Goal: Task Accomplishment & Management: Manage account settings

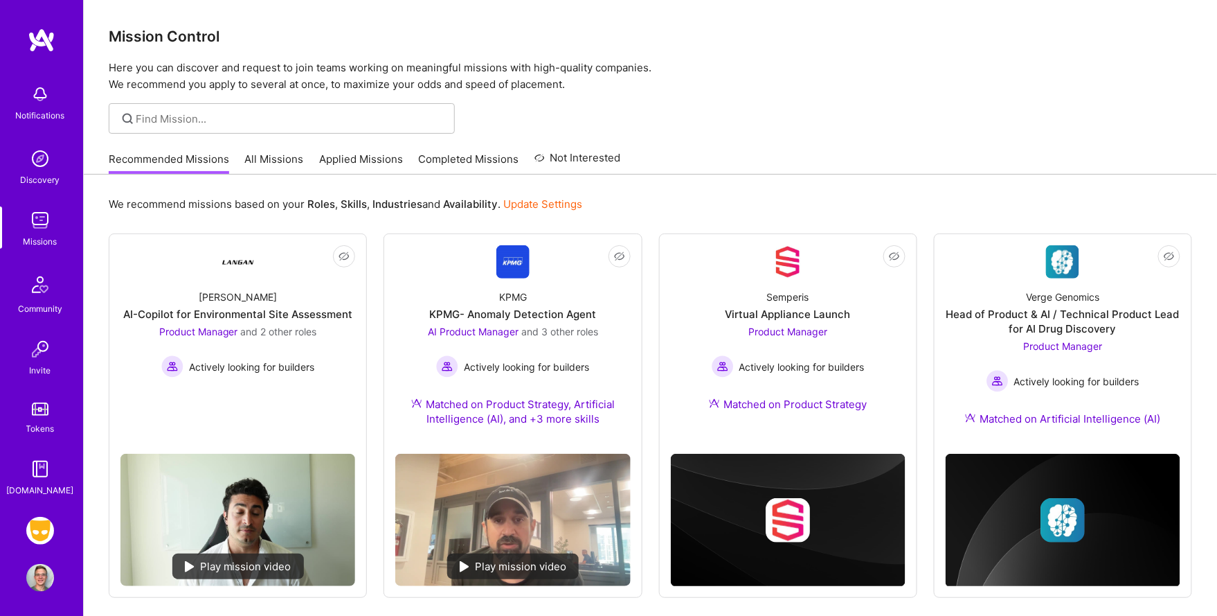
click at [37, 523] on img at bounding box center [40, 530] width 28 height 28
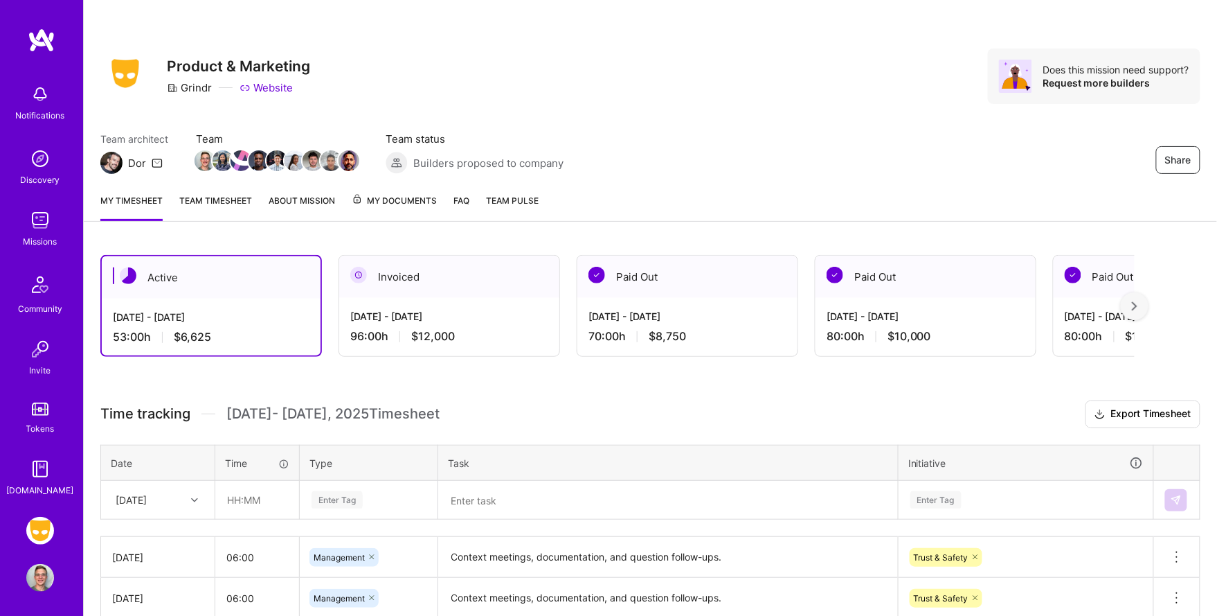
click at [399, 204] on span "My Documents" at bounding box center [394, 200] width 85 height 15
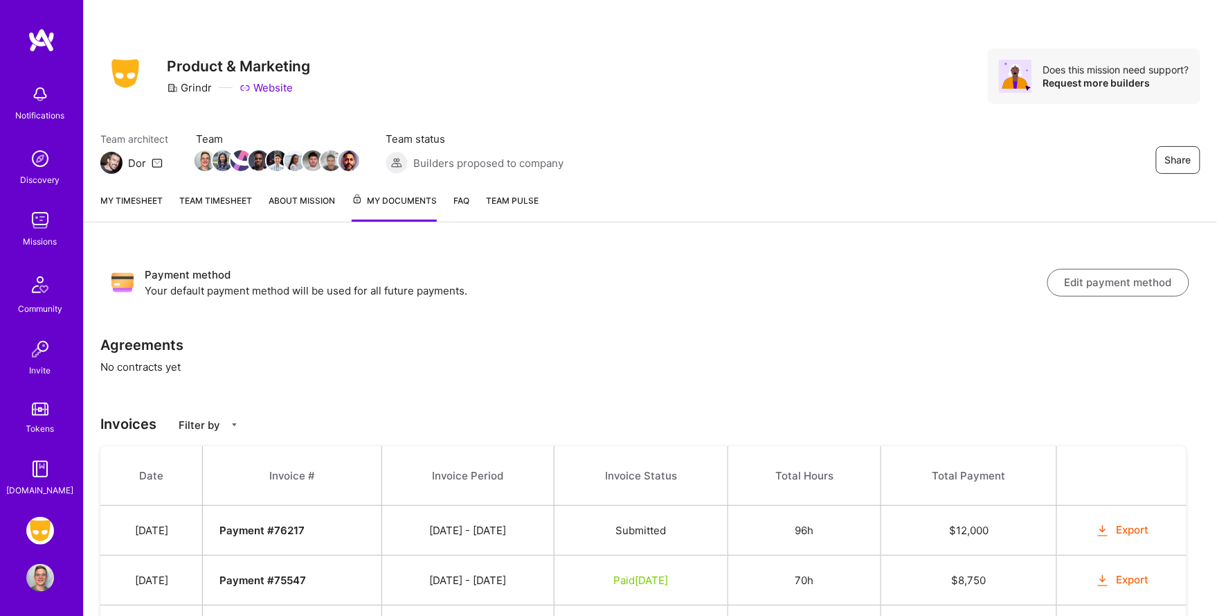
click at [140, 206] on link "My timesheet" at bounding box center [131, 207] width 62 height 28
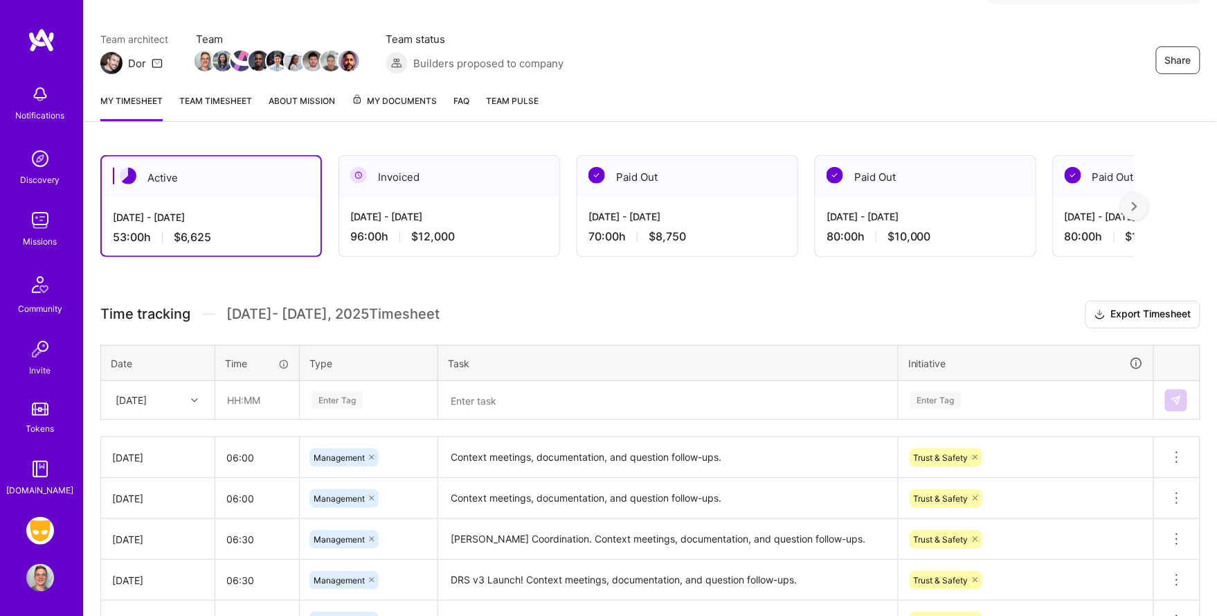
scroll to position [100, 0]
click at [341, 269] on div "Active [DATE] - [DATE] 53:00 h $6,625 Invoiced [DATE] - [DATE] 96:00 h $12,000 …" at bounding box center [650, 523] width 1133 height 771
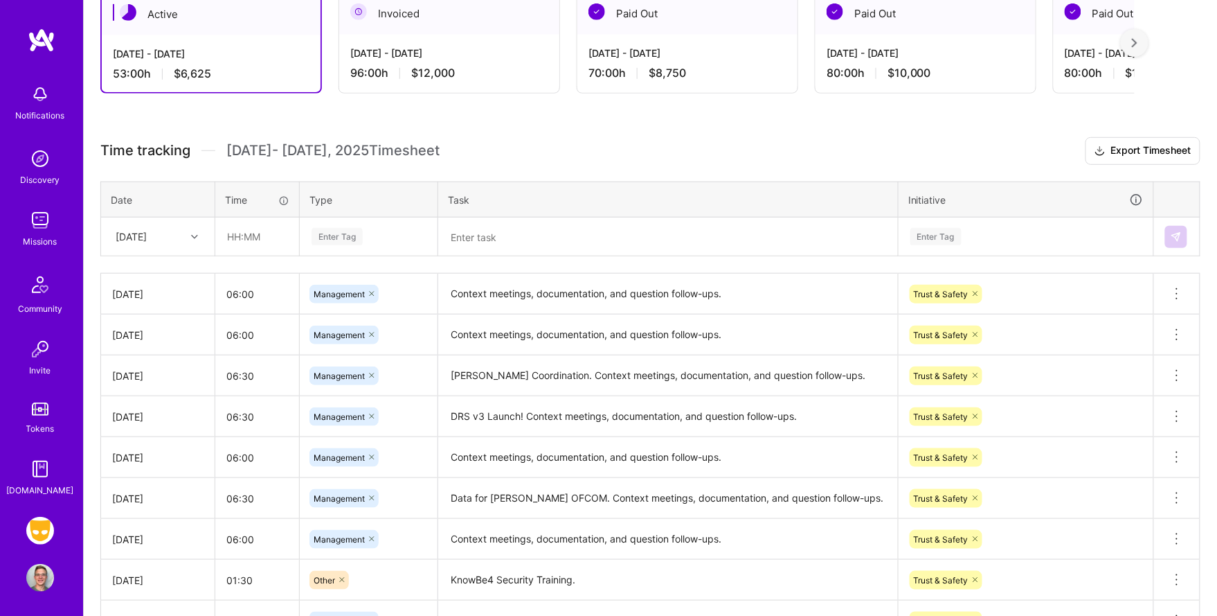
scroll to position [216, 0]
